Goal: Task Accomplishment & Management: Use online tool/utility

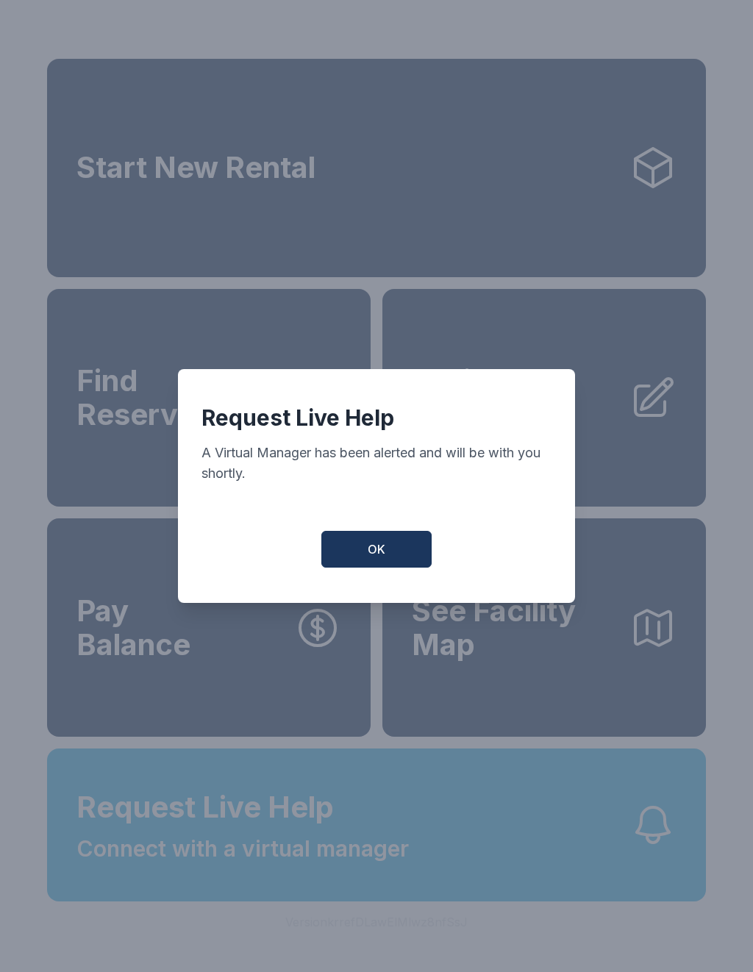
click at [405, 549] on button "OK" at bounding box center [376, 549] width 110 height 37
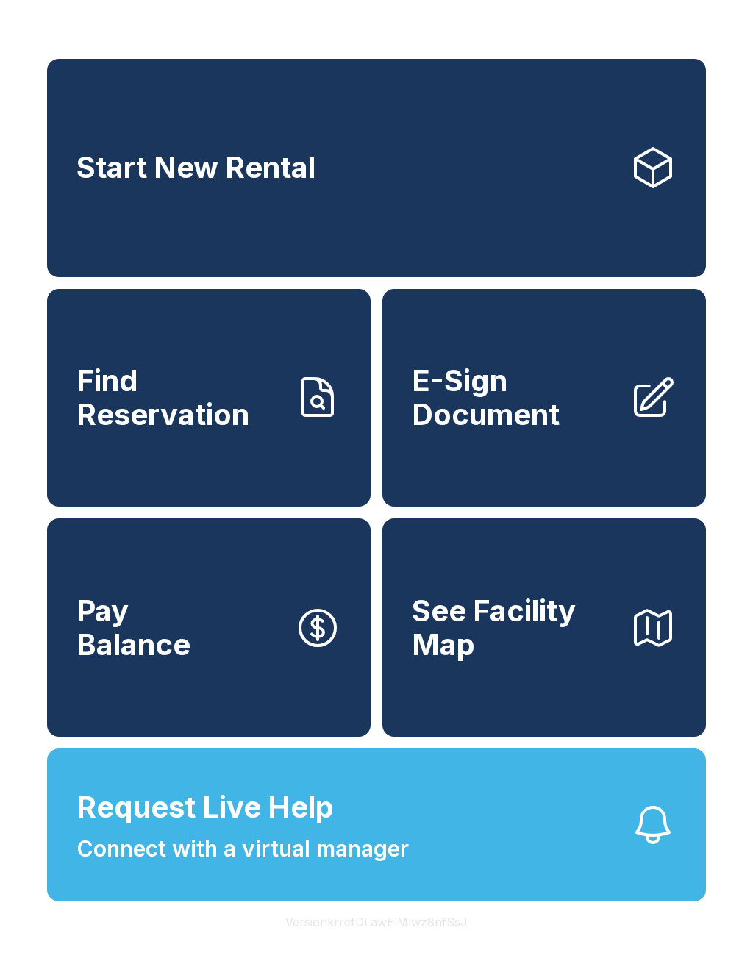
click at [593, 421] on span "E-Sign Document" at bounding box center [515, 397] width 206 height 67
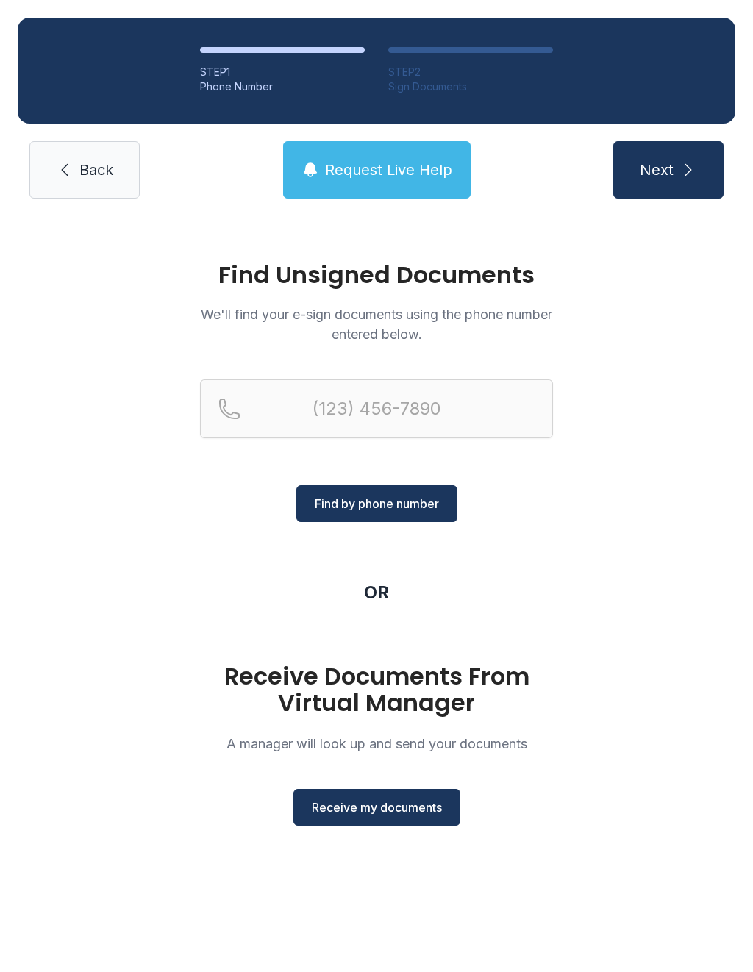
click at [96, 197] on link "Back" at bounding box center [84, 169] width 110 height 57
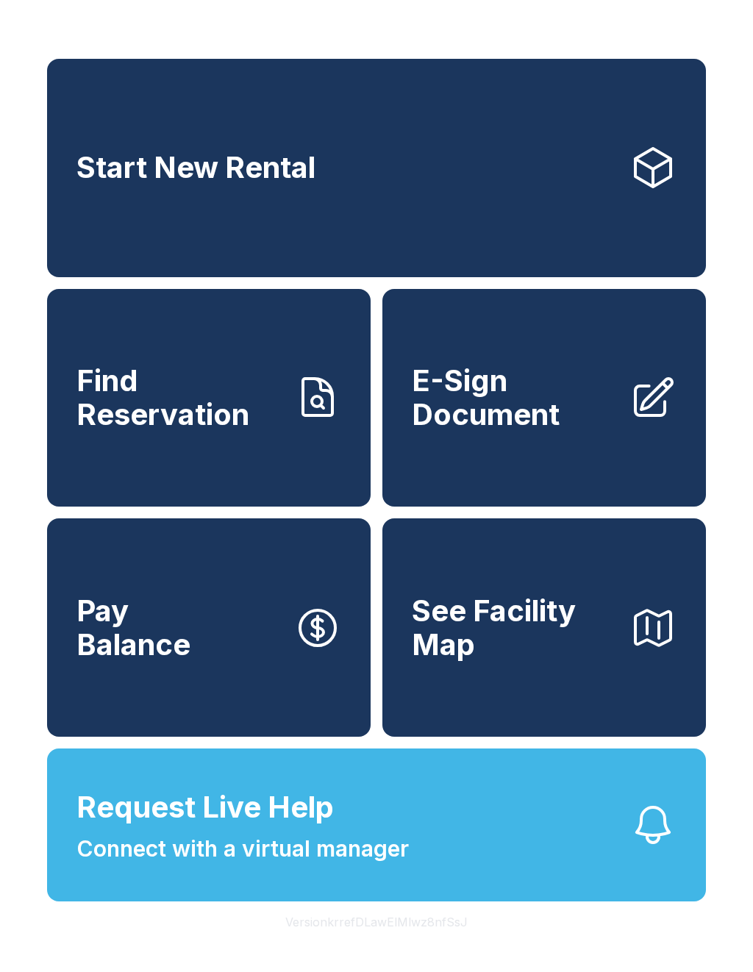
click at [655, 421] on icon at bounding box center [652, 397] width 47 height 47
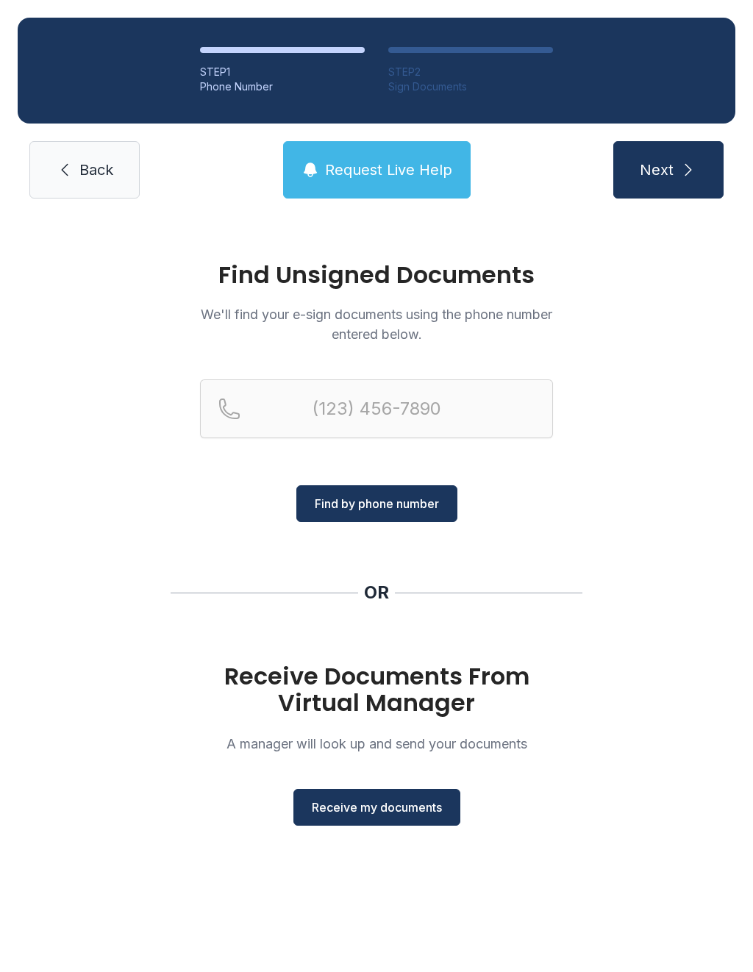
click at [429, 801] on span "Receive my documents" at bounding box center [377, 808] width 130 height 18
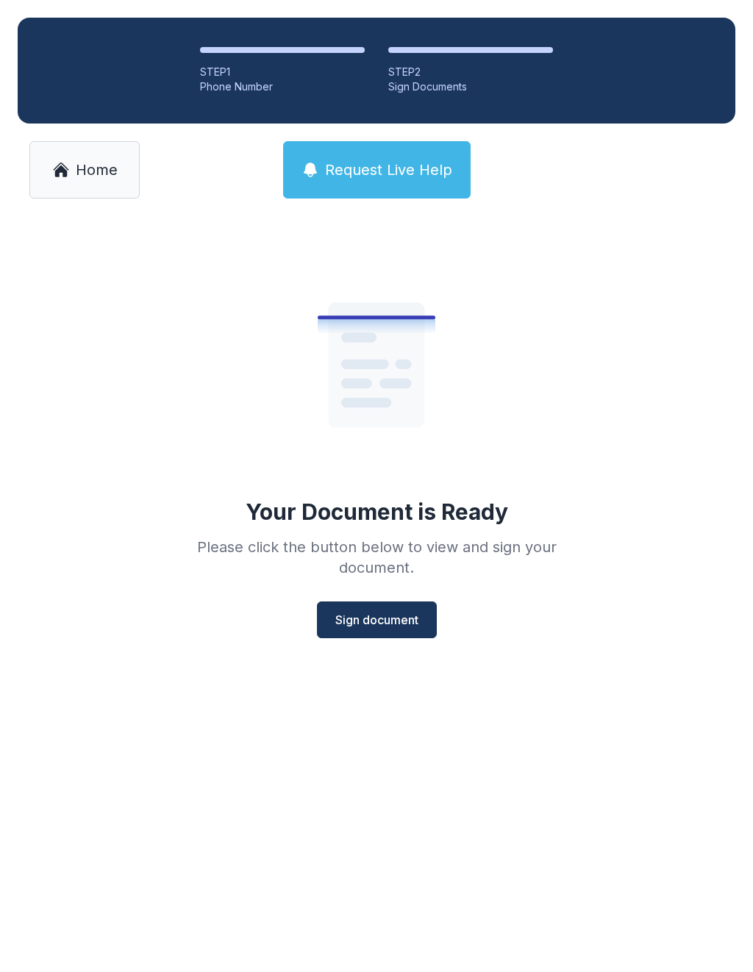
click at [417, 625] on span "Sign document" at bounding box center [376, 620] width 83 height 18
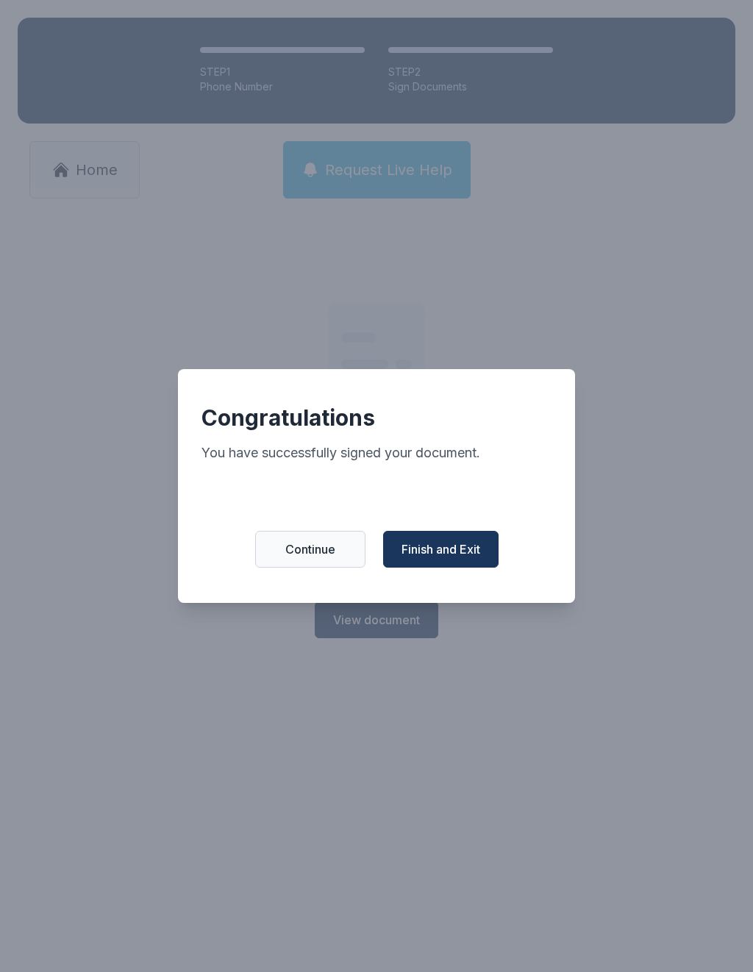
click at [462, 558] on span "Finish and Exit" at bounding box center [440, 549] width 79 height 18
